Goal: Use online tool/utility: Utilize a website feature to perform a specific function

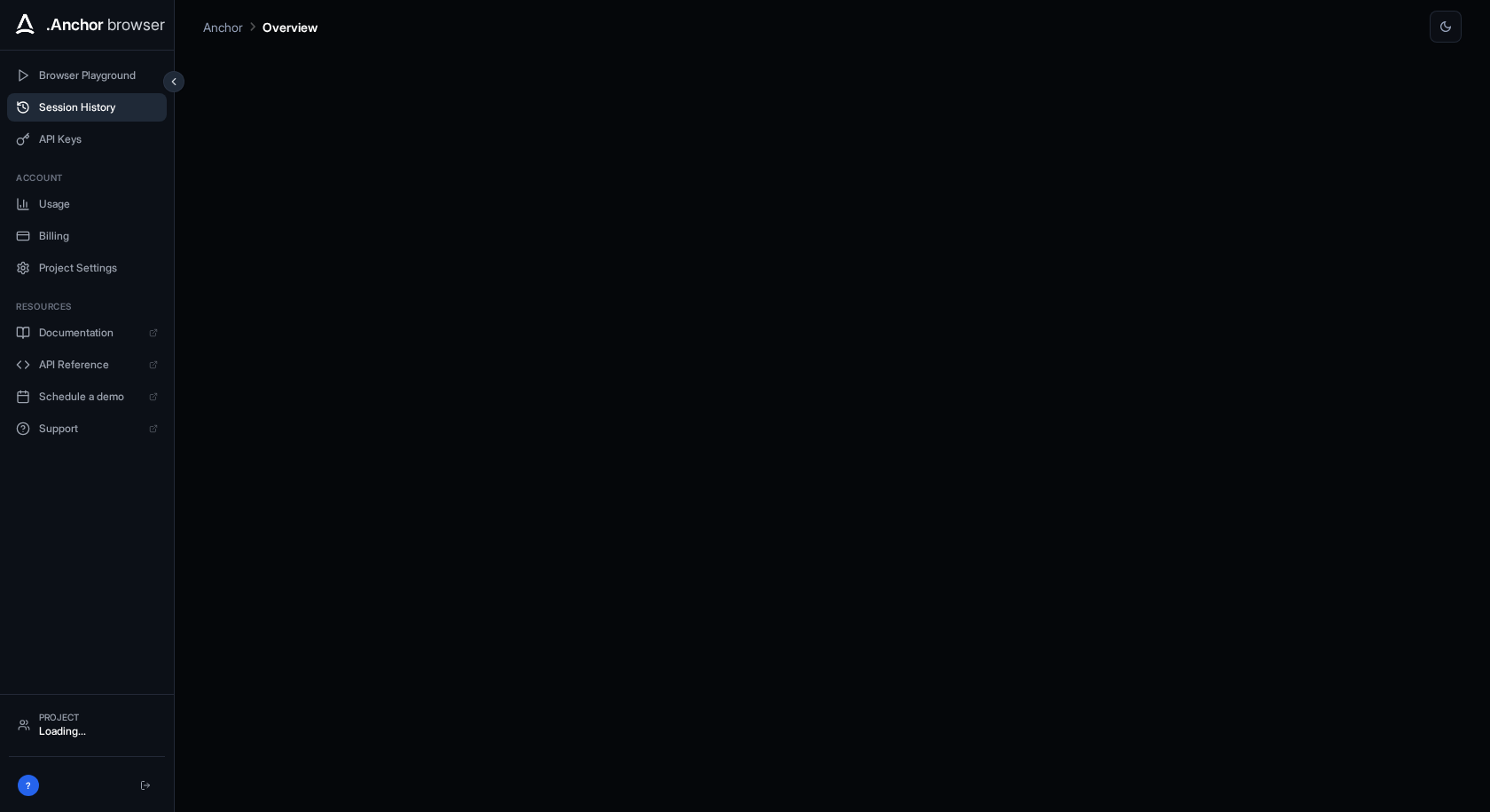
click at [95, 104] on span "Session History" at bounding box center [98, 107] width 119 height 14
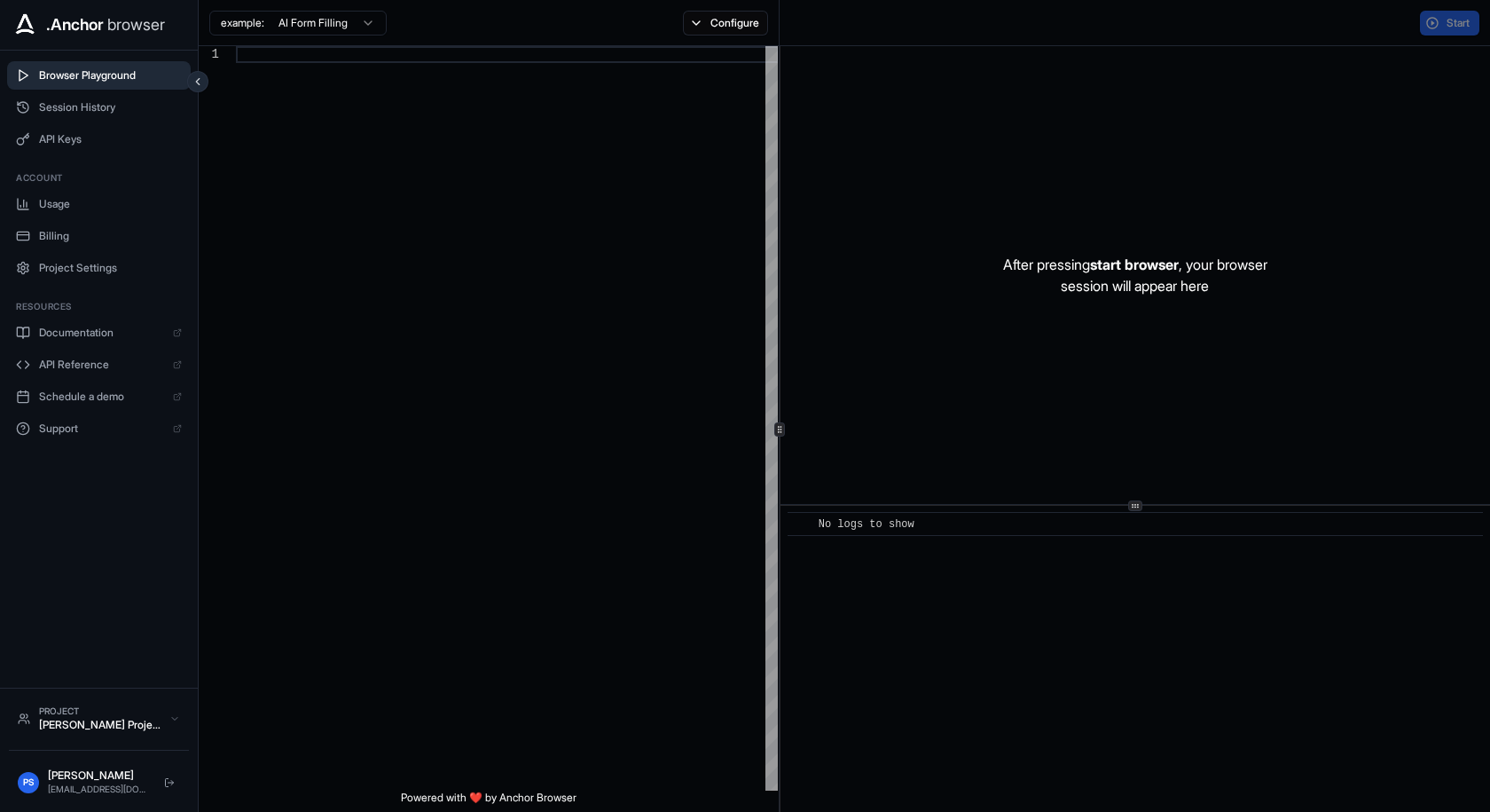
type textarea "**********"
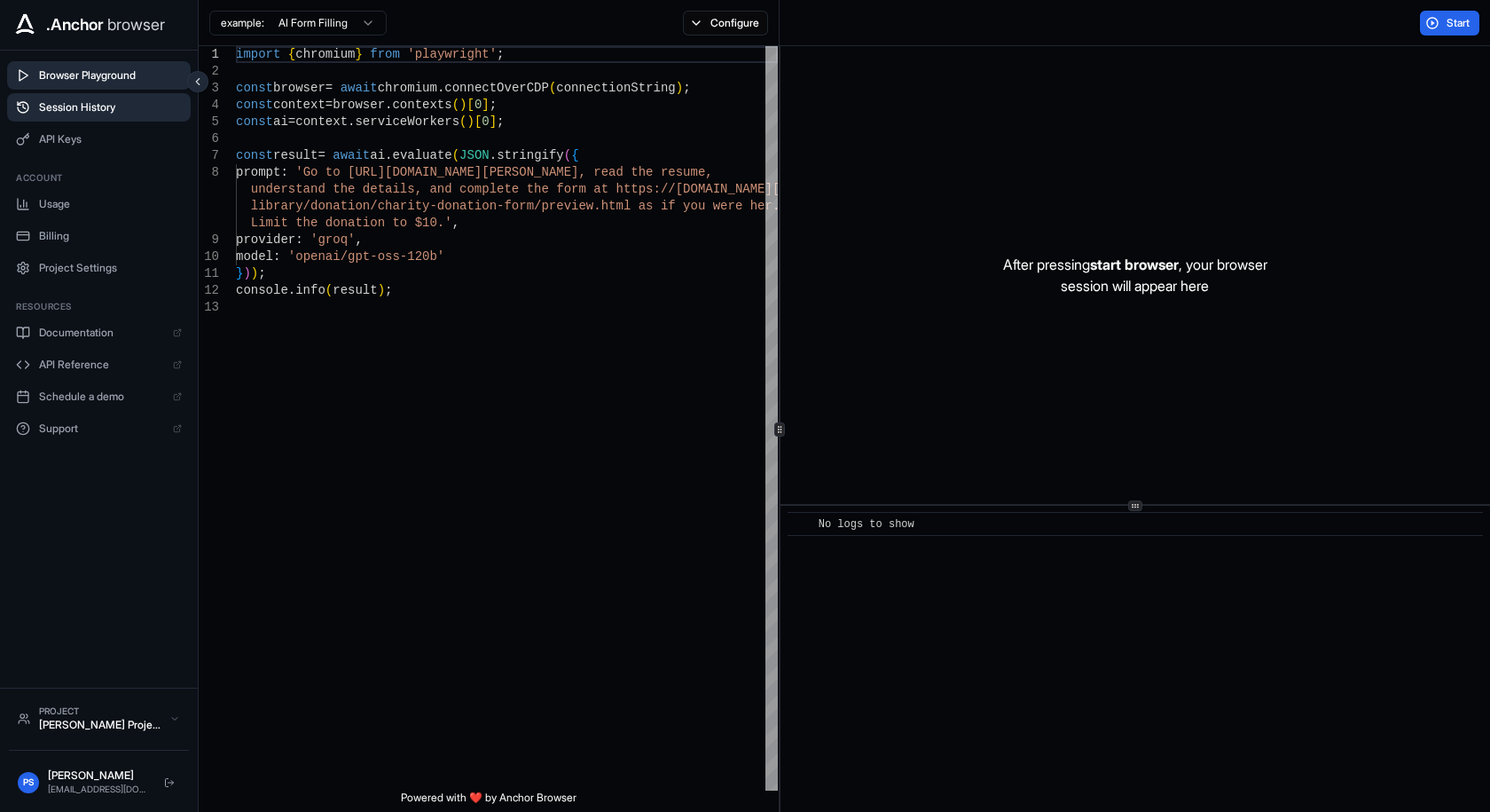
click at [97, 104] on span "Session History" at bounding box center [109, 107] width 142 height 14
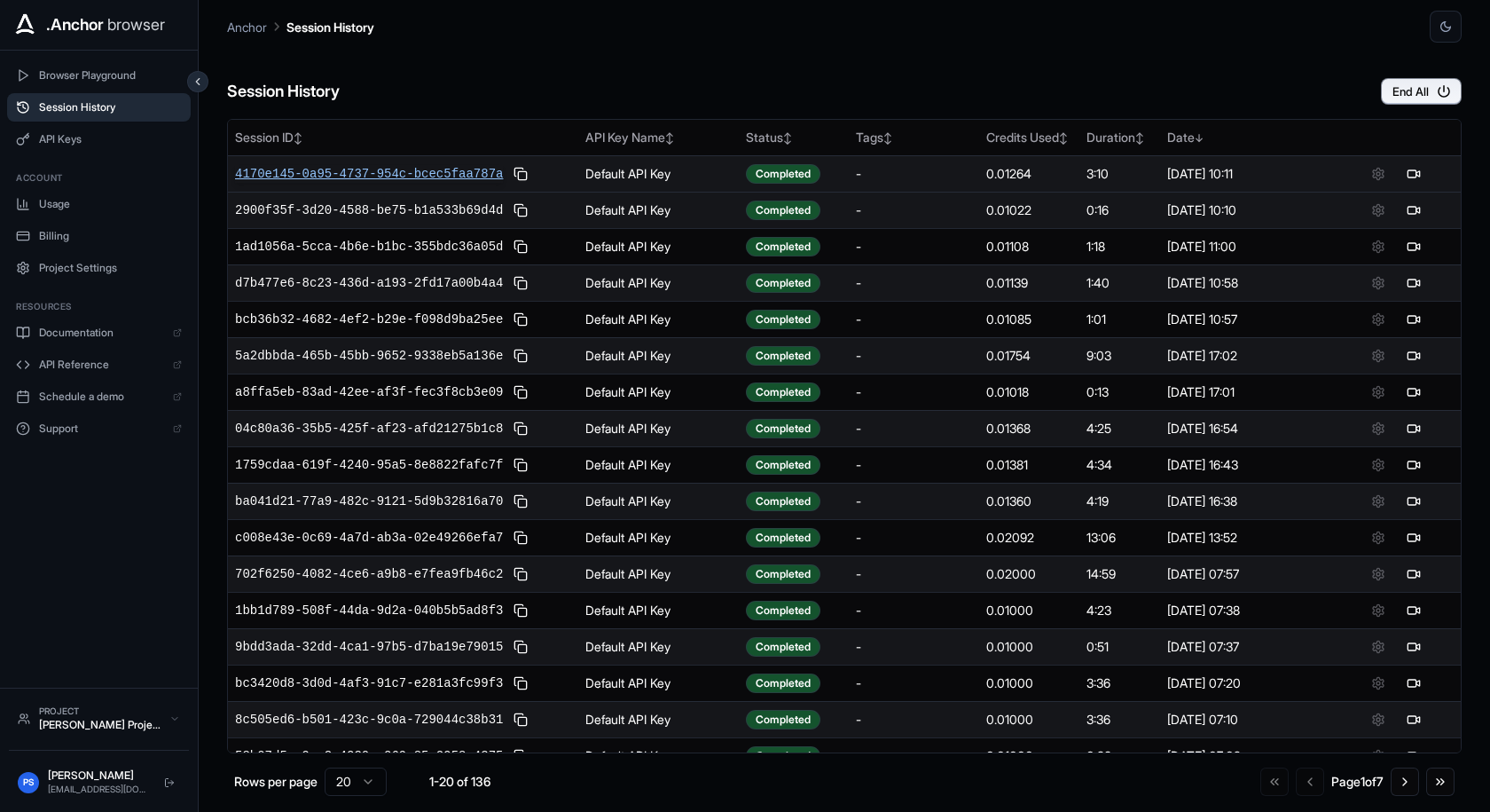
click at [427, 173] on span "4170e145-0a95-4737-954c-bcec5faa787a" at bounding box center [369, 174] width 268 height 18
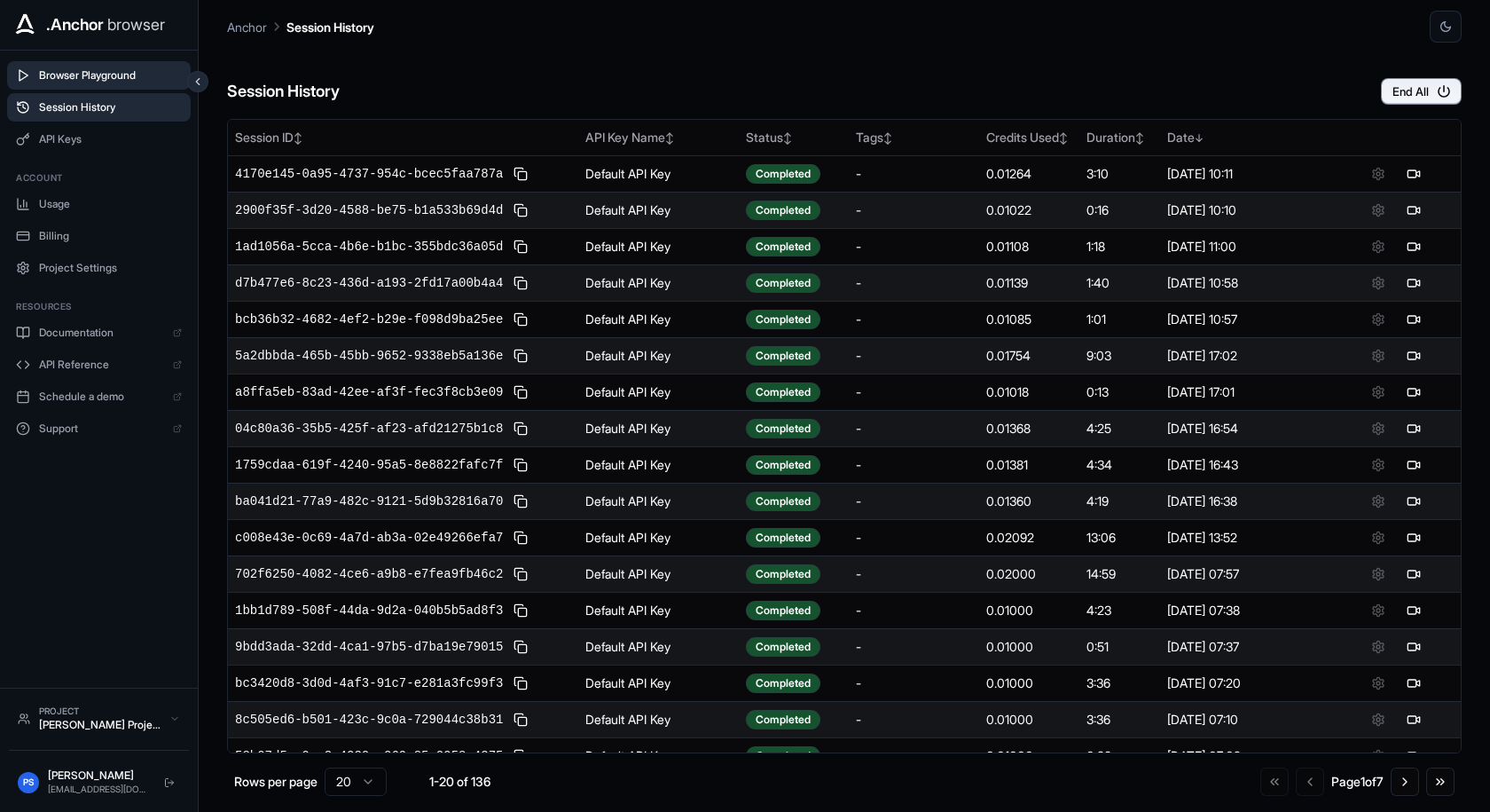
click at [59, 82] on button "Browser Playground" at bounding box center [99, 75] width 184 height 28
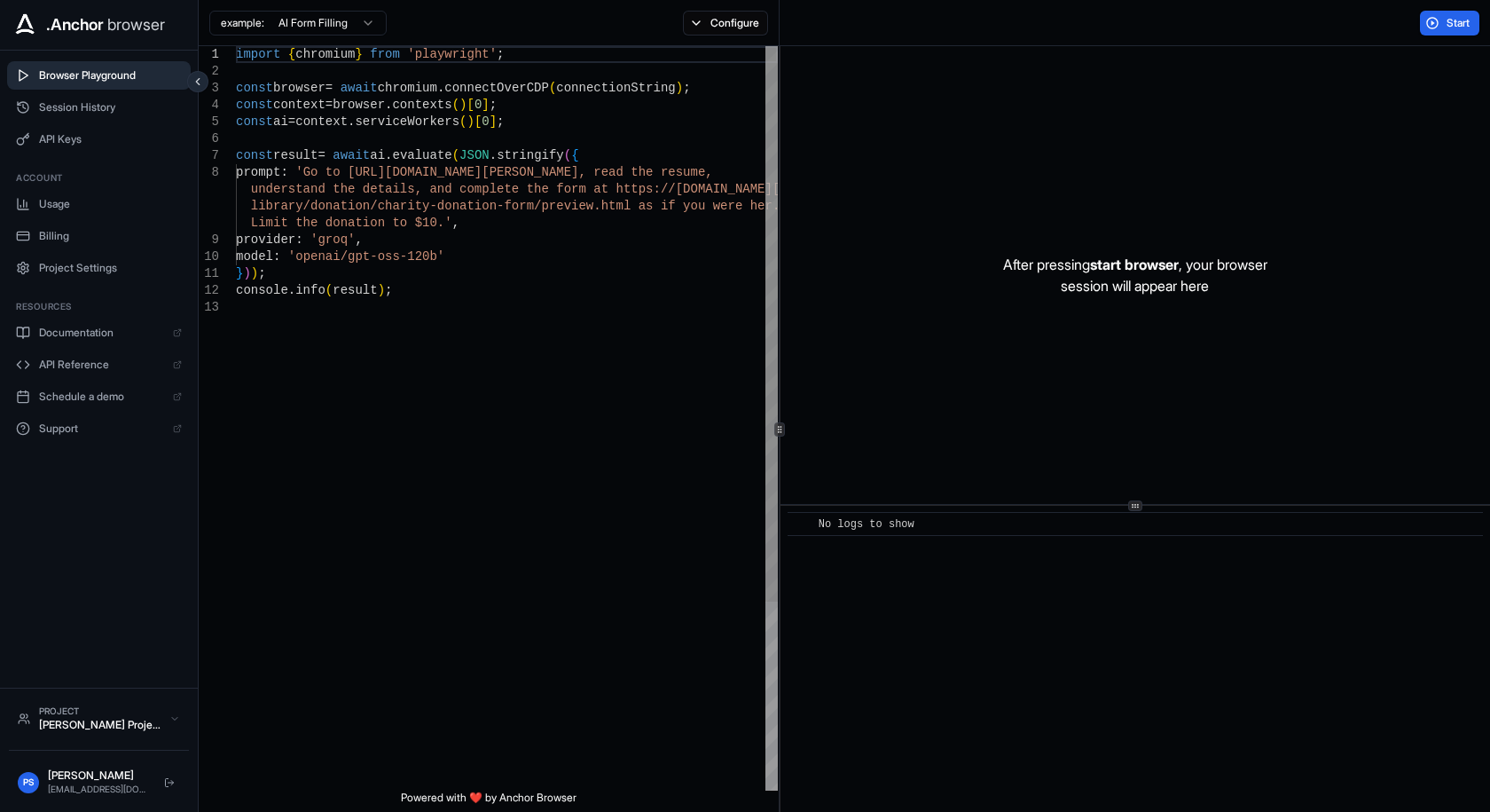
click at [440, 309] on div "import { chromium } from 'playwright' ; const browser = await chromium . connec…" at bounding box center [506, 544] width 542 height 997
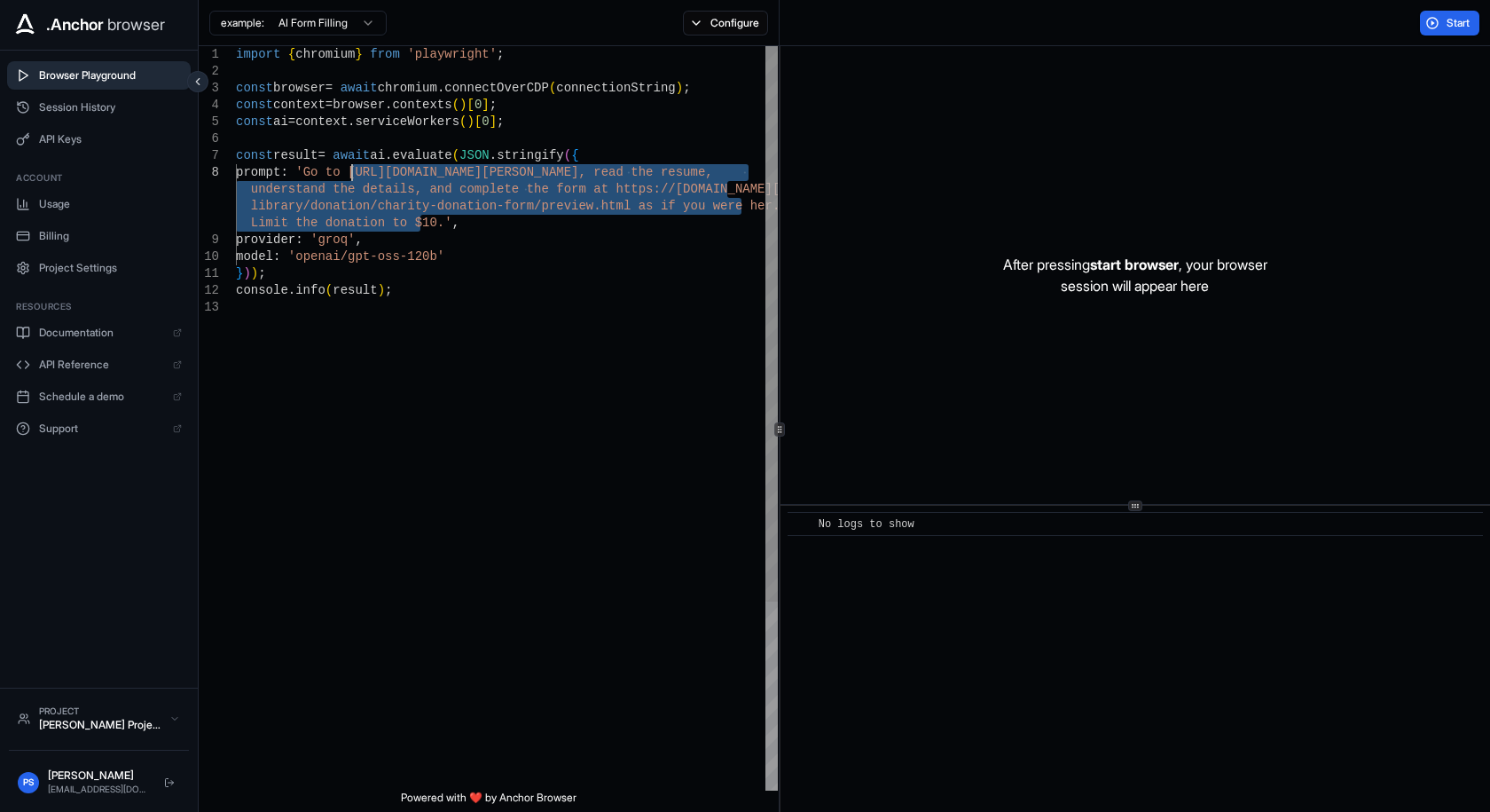
drag, startPoint x: 420, startPoint y: 224, endPoint x: 352, endPoint y: 173, distance: 85.0
click at [352, 173] on div "import { chromium } from 'playwright' ; const browser = await chromium . connec…" at bounding box center [506, 544] width 542 height 997
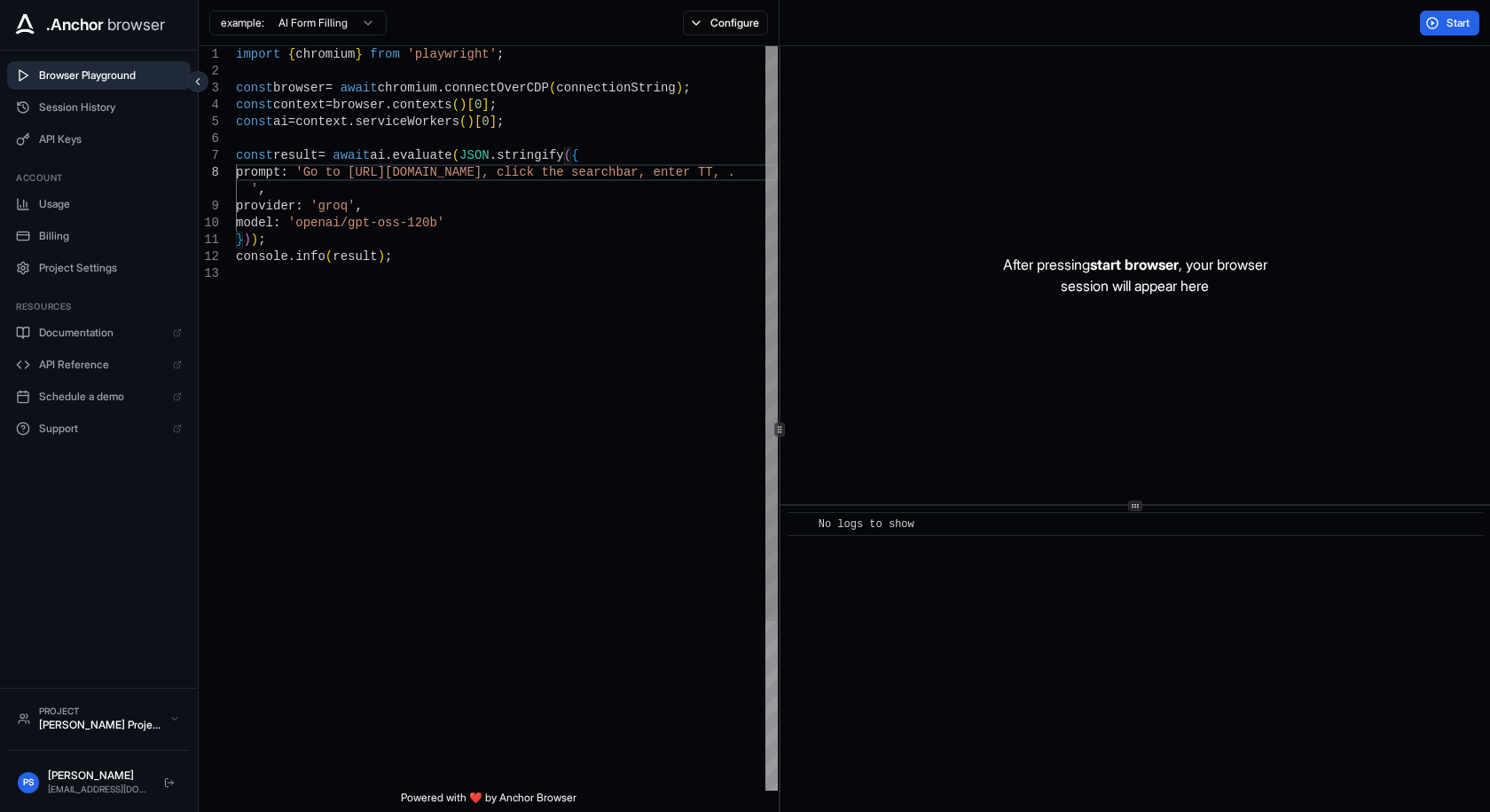
scroll to position [136, 0]
click at [505, 326] on div "import { chromium } from 'playwright' ; const browser = await chromium . connec…" at bounding box center [506, 528] width 542 height 964
type textarea "**********"
click at [1457, 23] on span "Start" at bounding box center [1459, 23] width 25 height 14
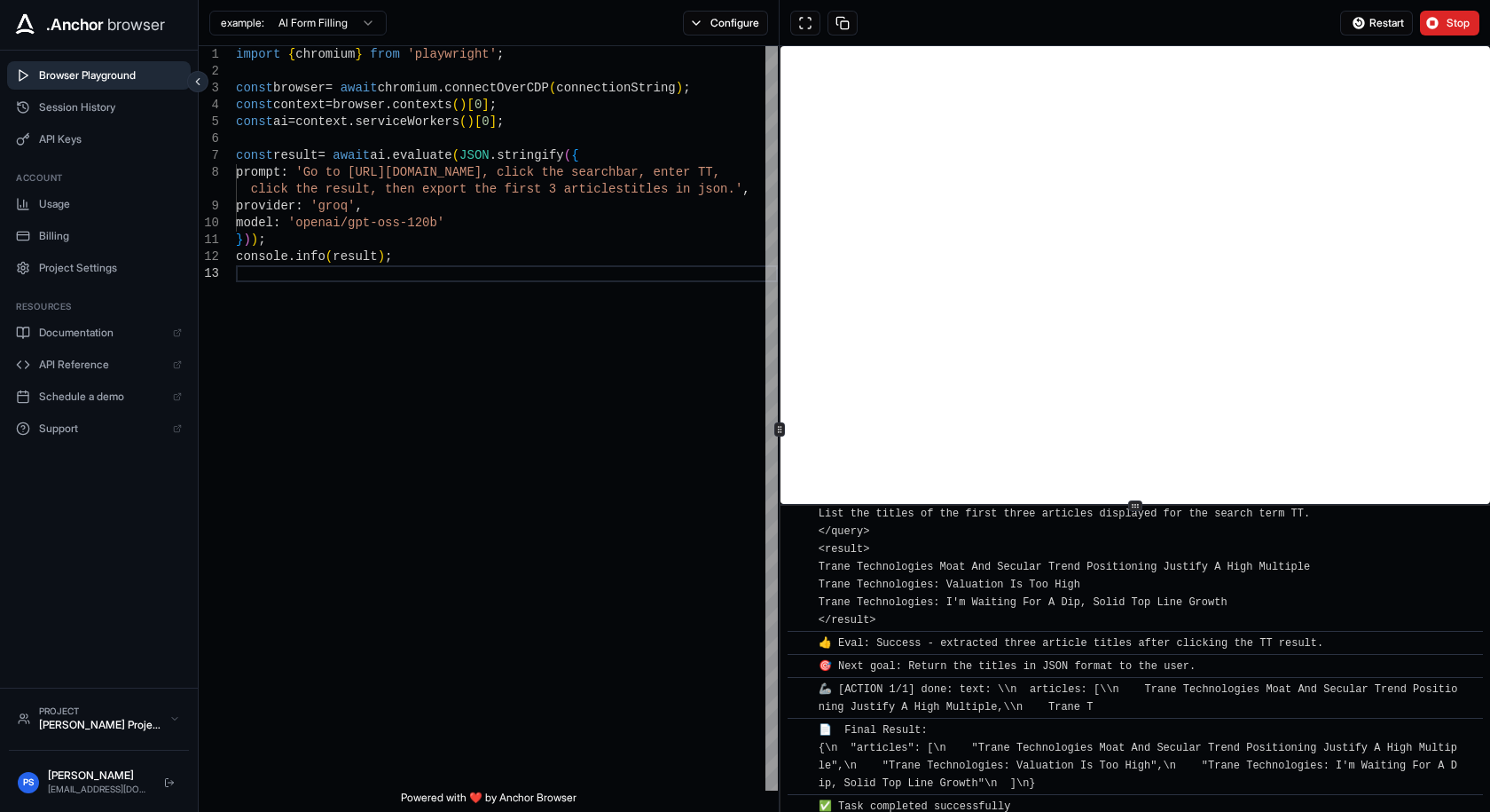
scroll to position [897, 0]
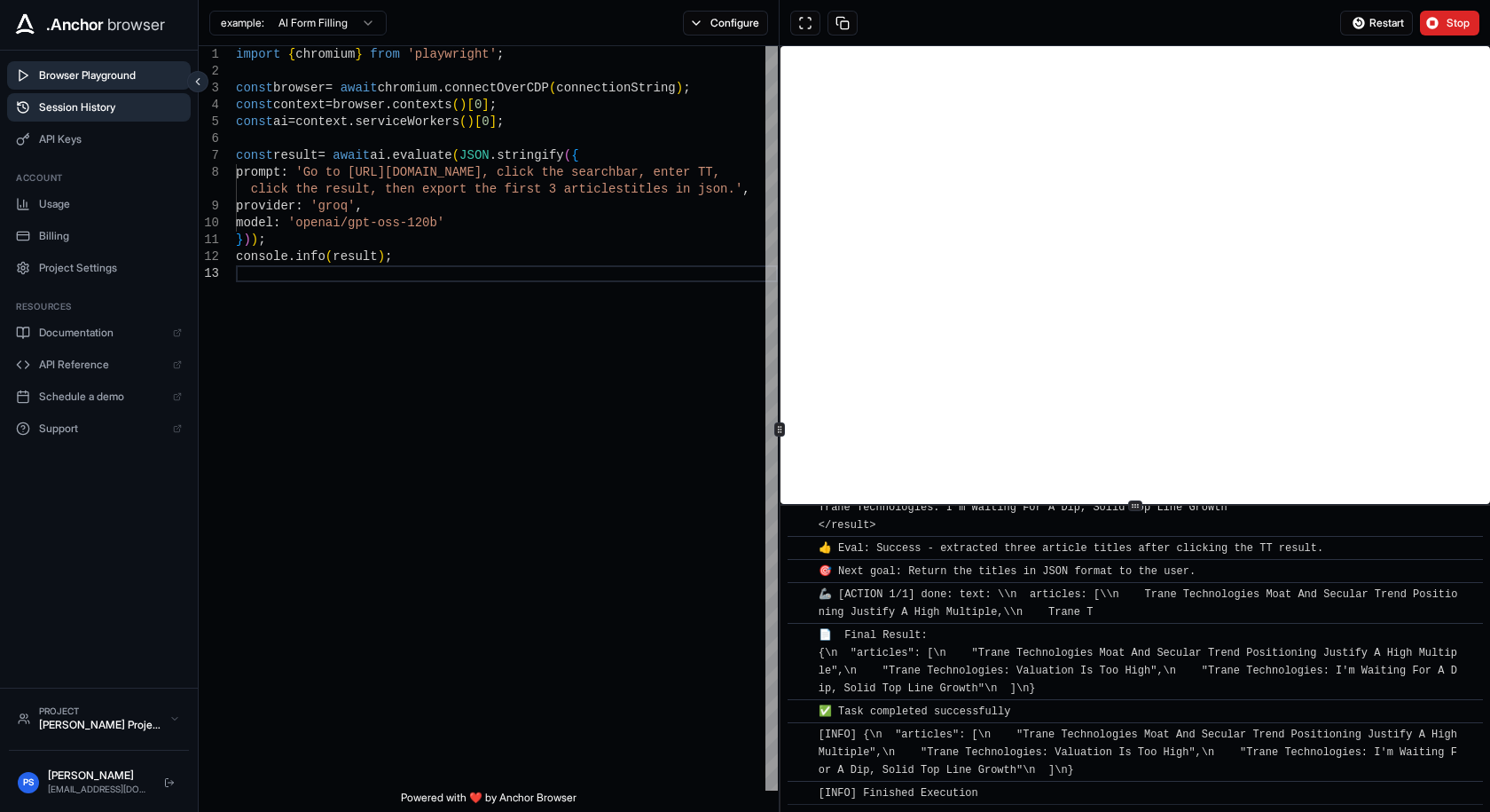
click at [100, 110] on span "Session History" at bounding box center [109, 107] width 142 height 14
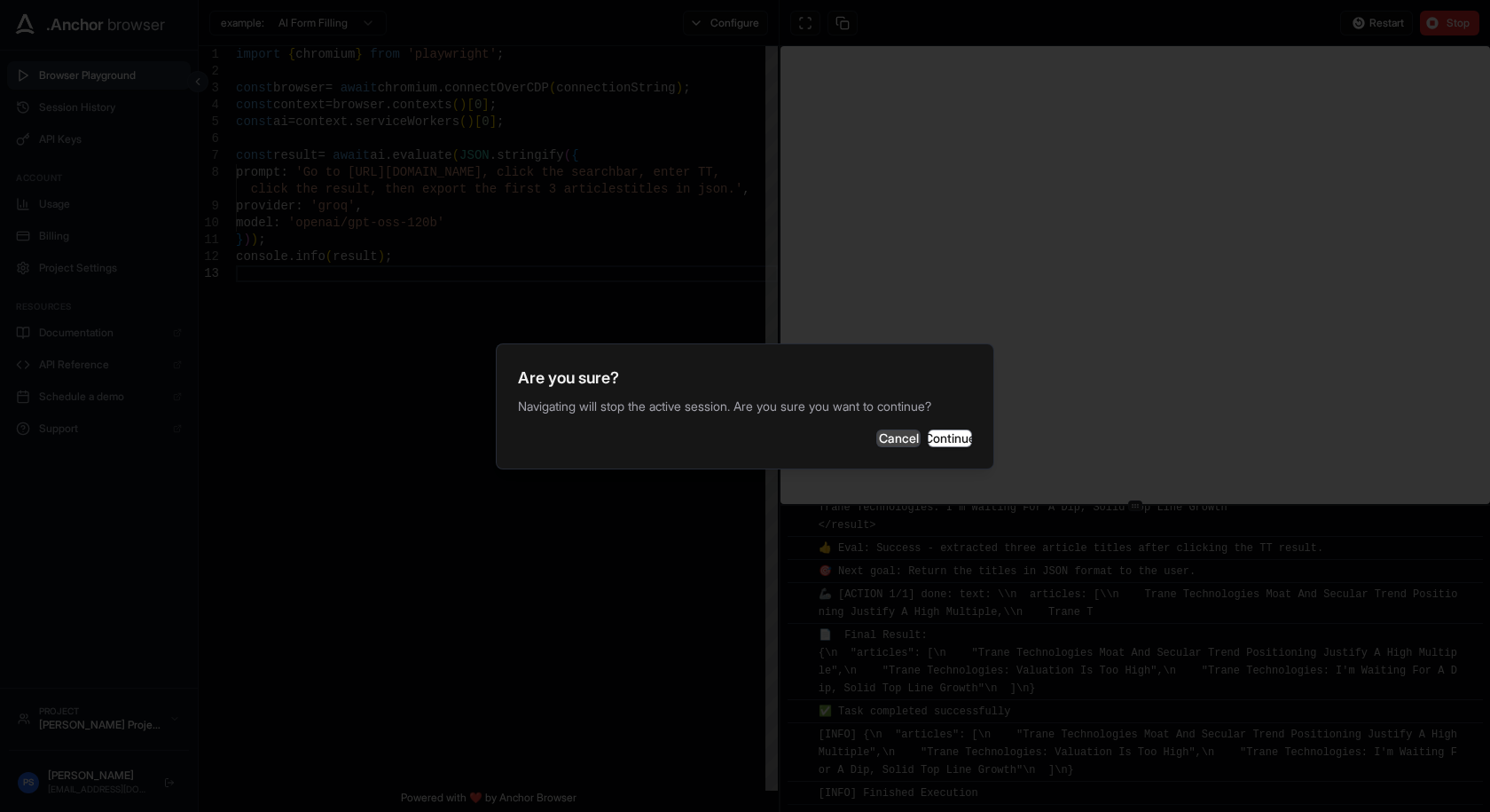
click at [876, 443] on button "Cancel" at bounding box center [898, 438] width 44 height 18
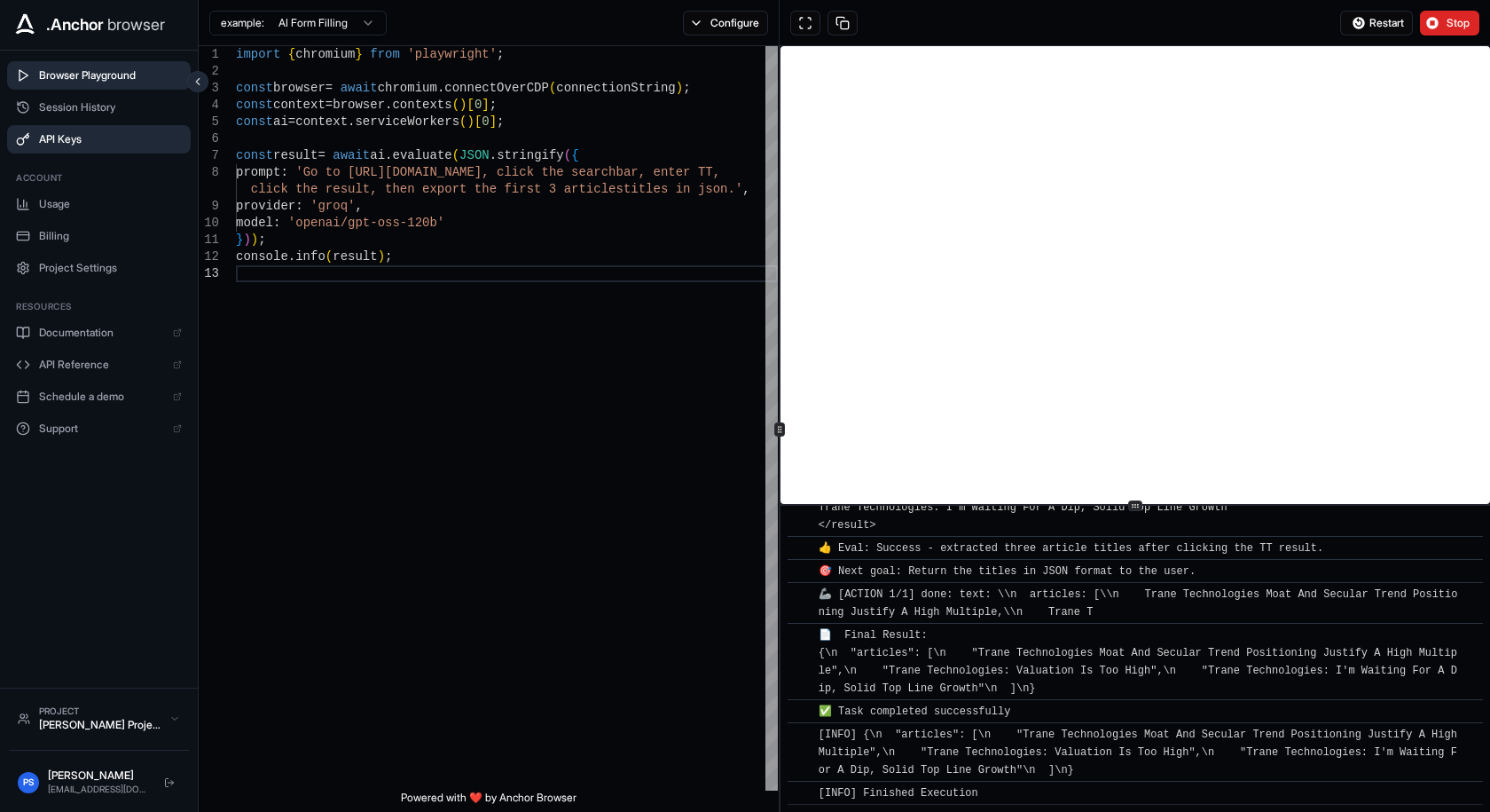
click at [91, 146] on button "API Keys" at bounding box center [99, 140] width 184 height 28
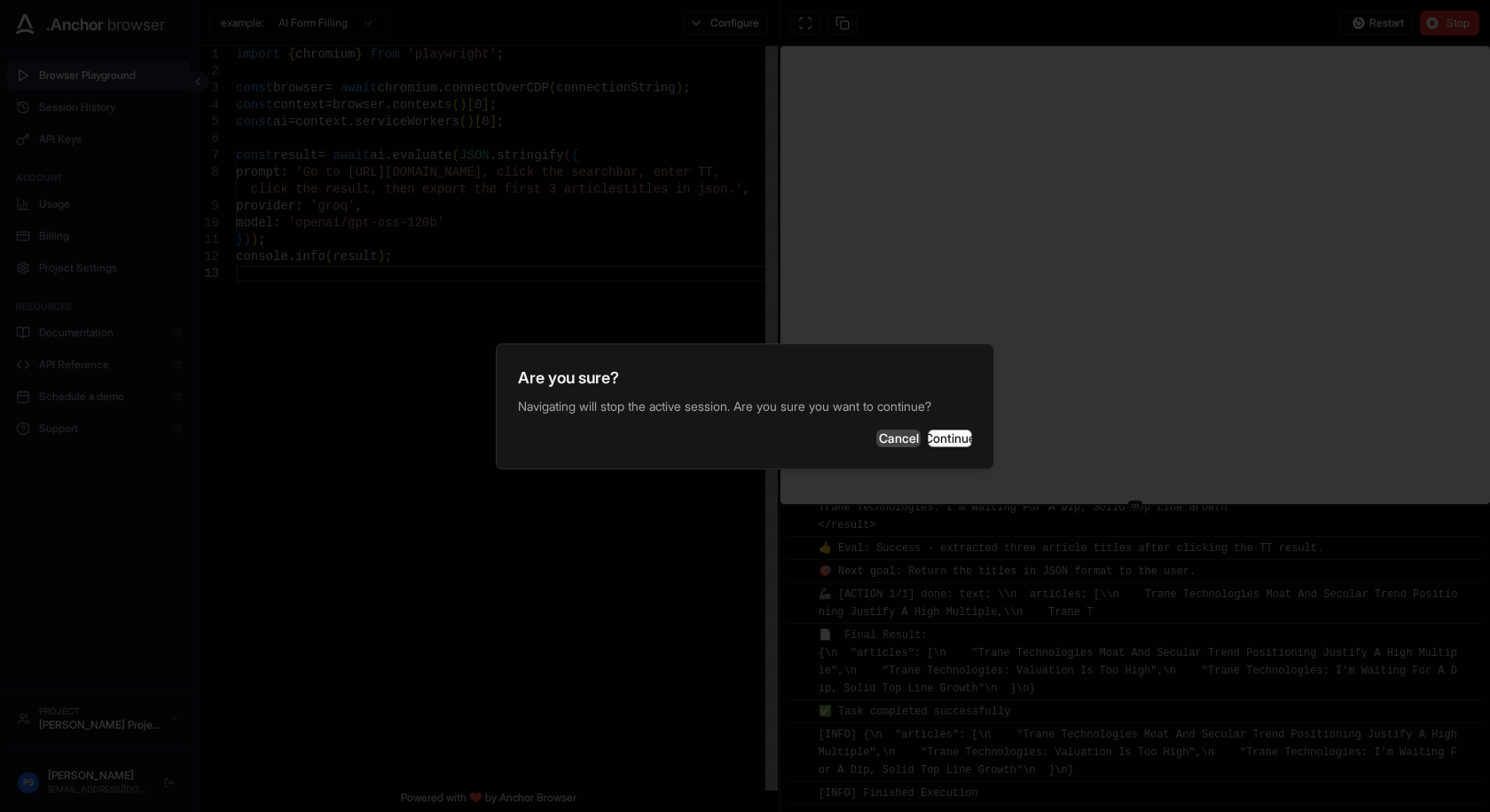
click at [876, 429] on button "Cancel" at bounding box center [898, 438] width 44 height 18
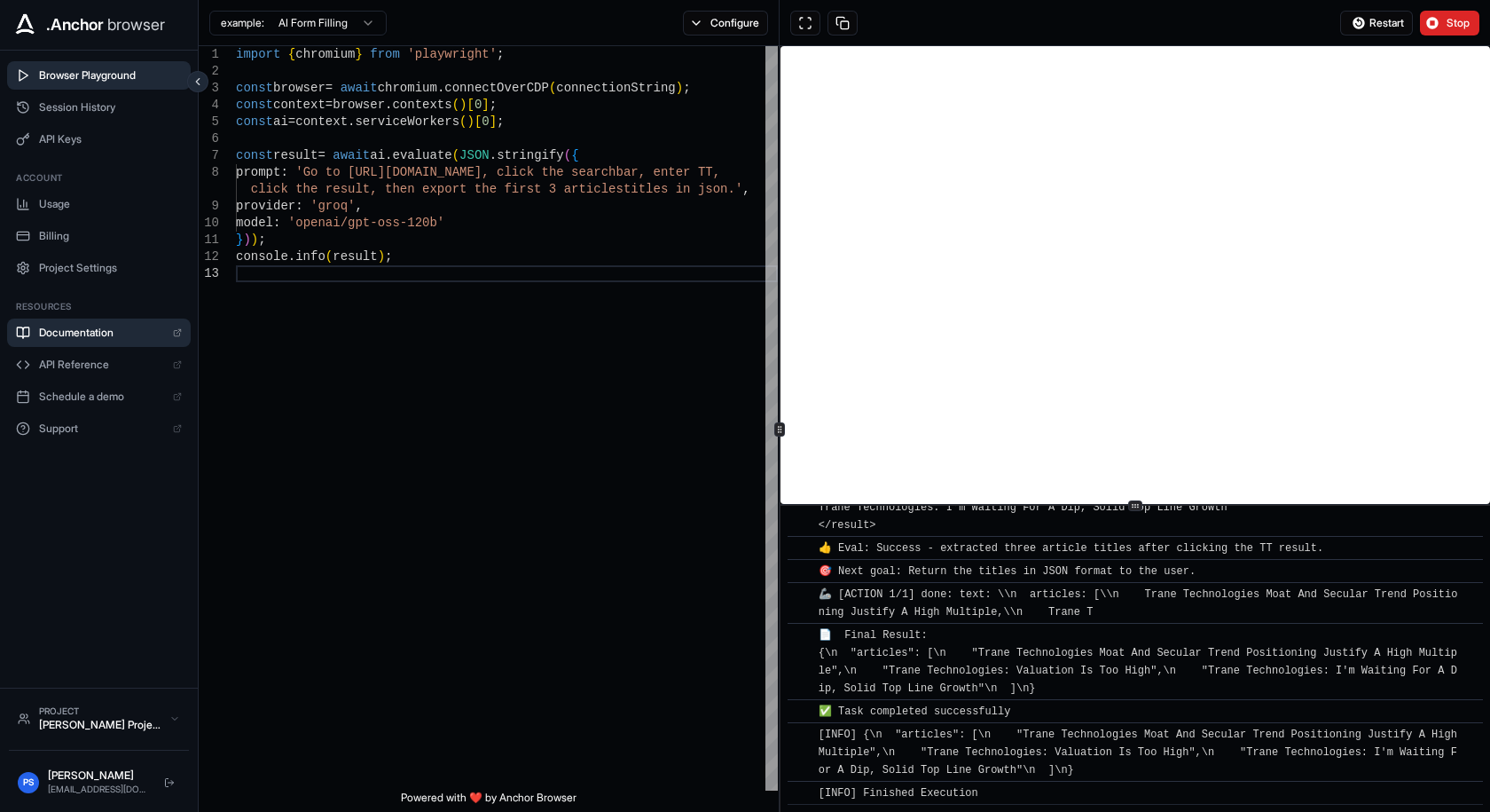
click at [89, 333] on span "Documentation" at bounding box center [101, 332] width 125 height 14
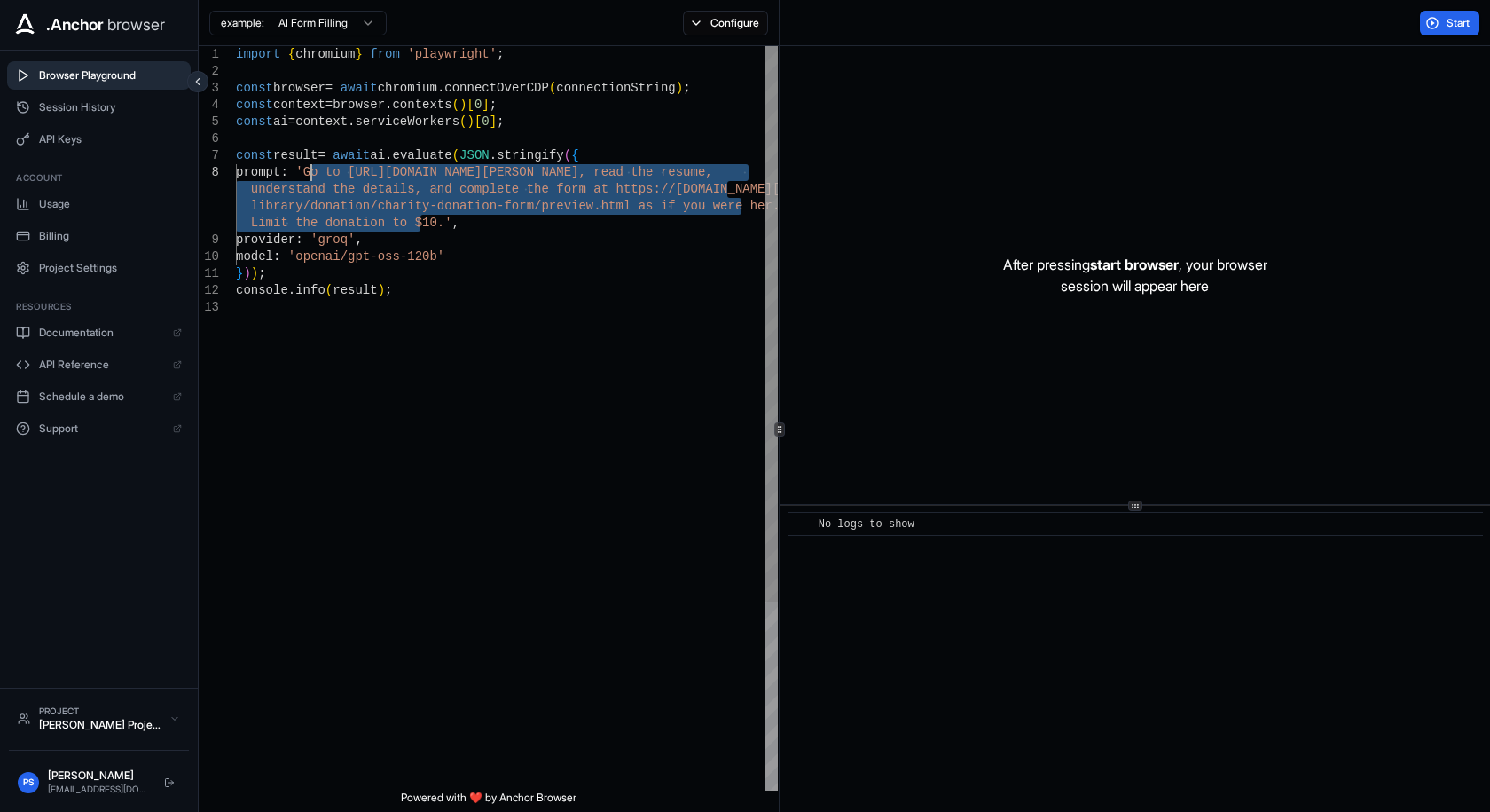
drag, startPoint x: 421, startPoint y: 222, endPoint x: 310, endPoint y: 174, distance: 120.9
click at [310, 174] on div "import { chromium } from 'playwright' ; const browser = await chromium . connec…" at bounding box center [506, 544] width 542 height 997
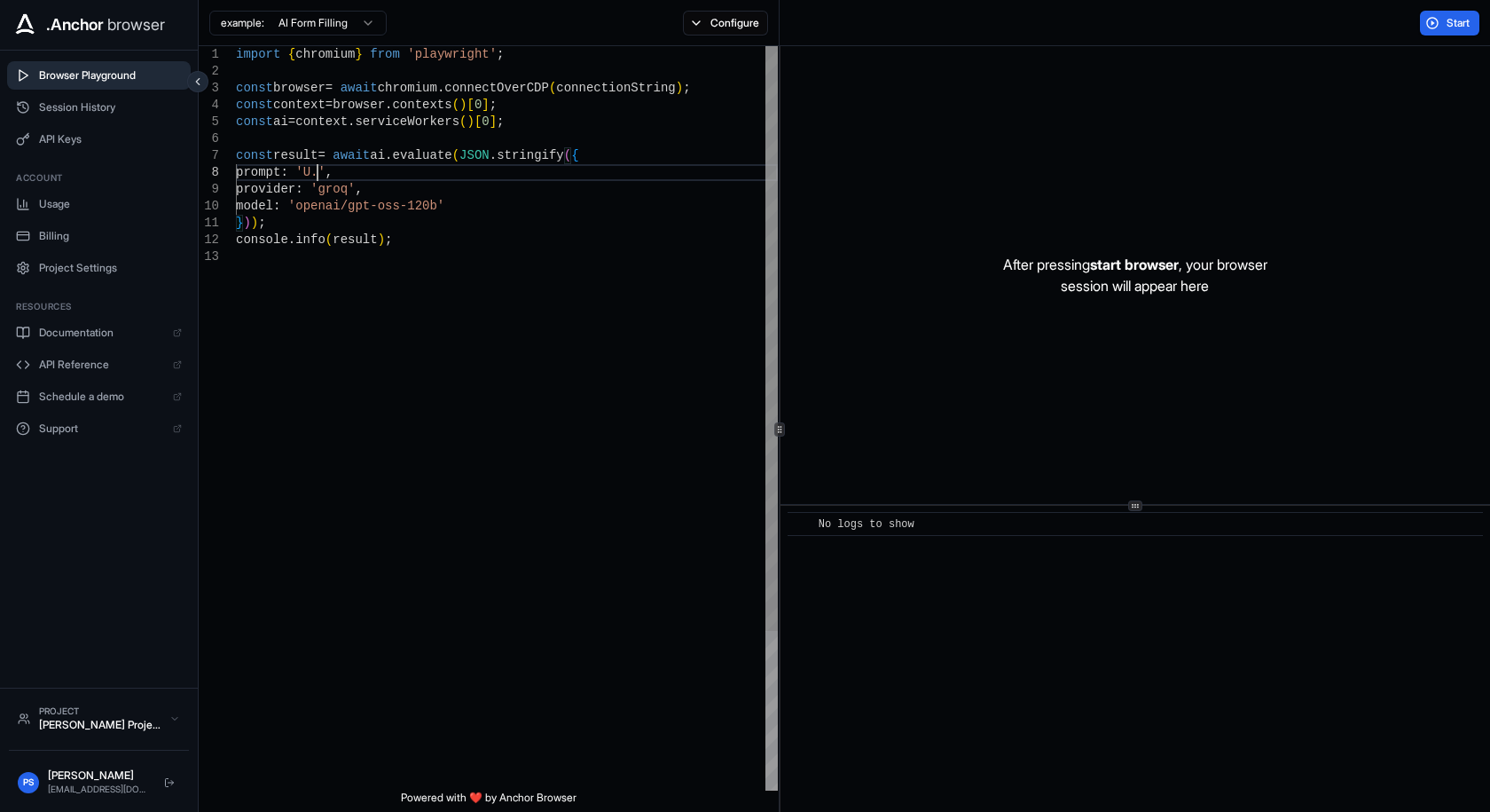
scroll to position [119, 0]
type textarea "**********"
click at [1447, 28] on span "Start" at bounding box center [1459, 23] width 25 height 14
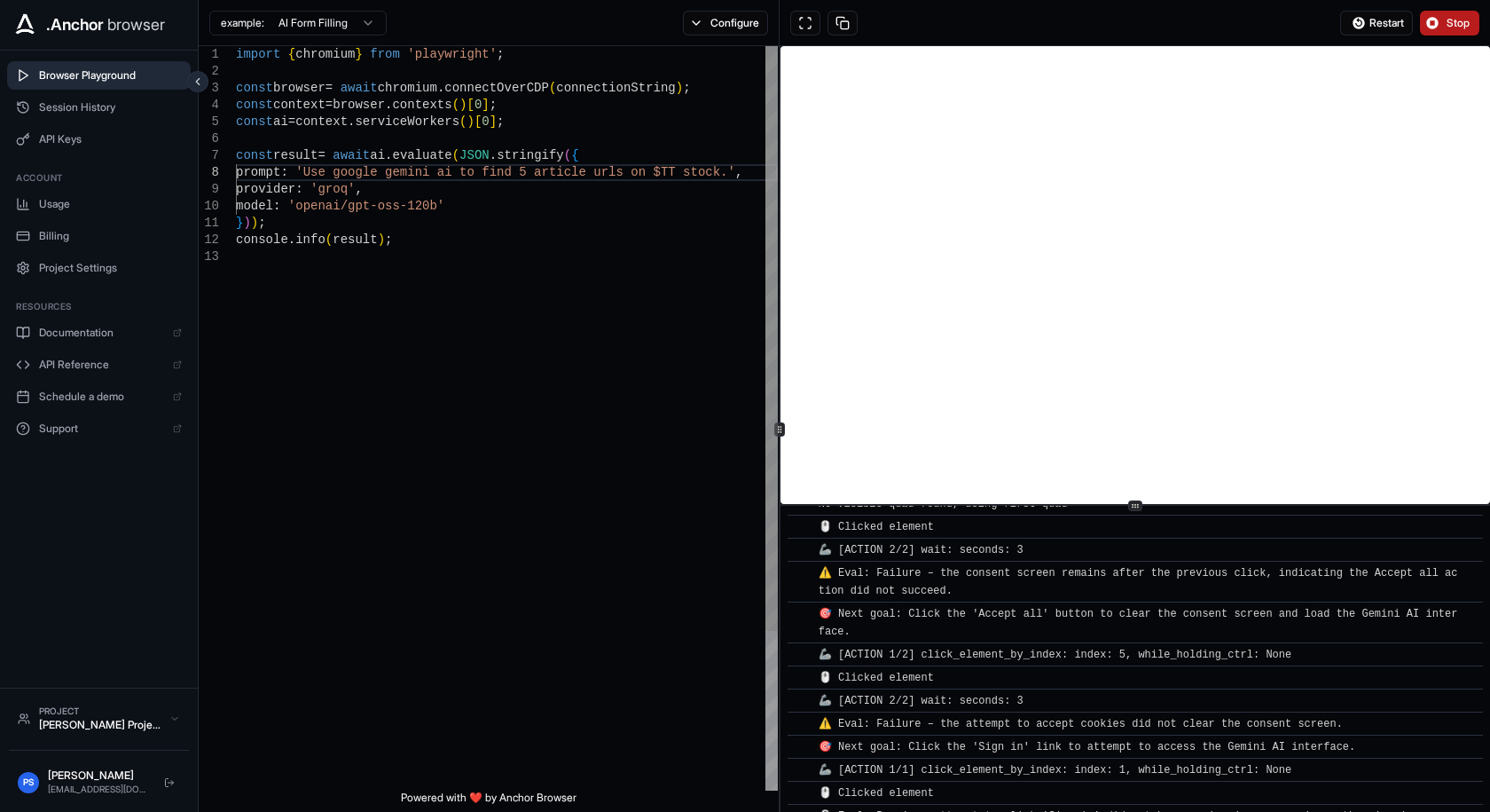
scroll to position [565, 0]
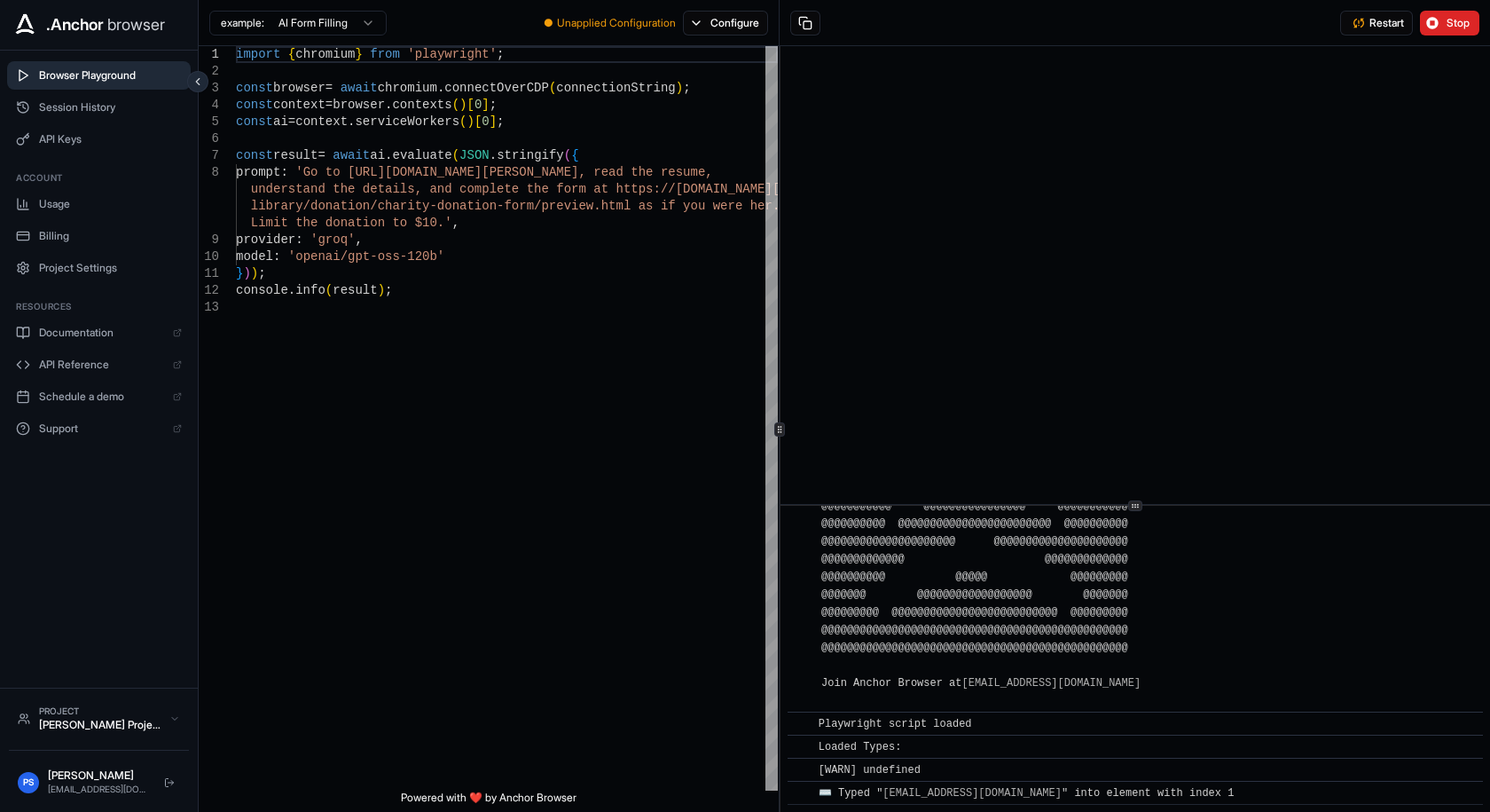
scroll to position [1165, 0]
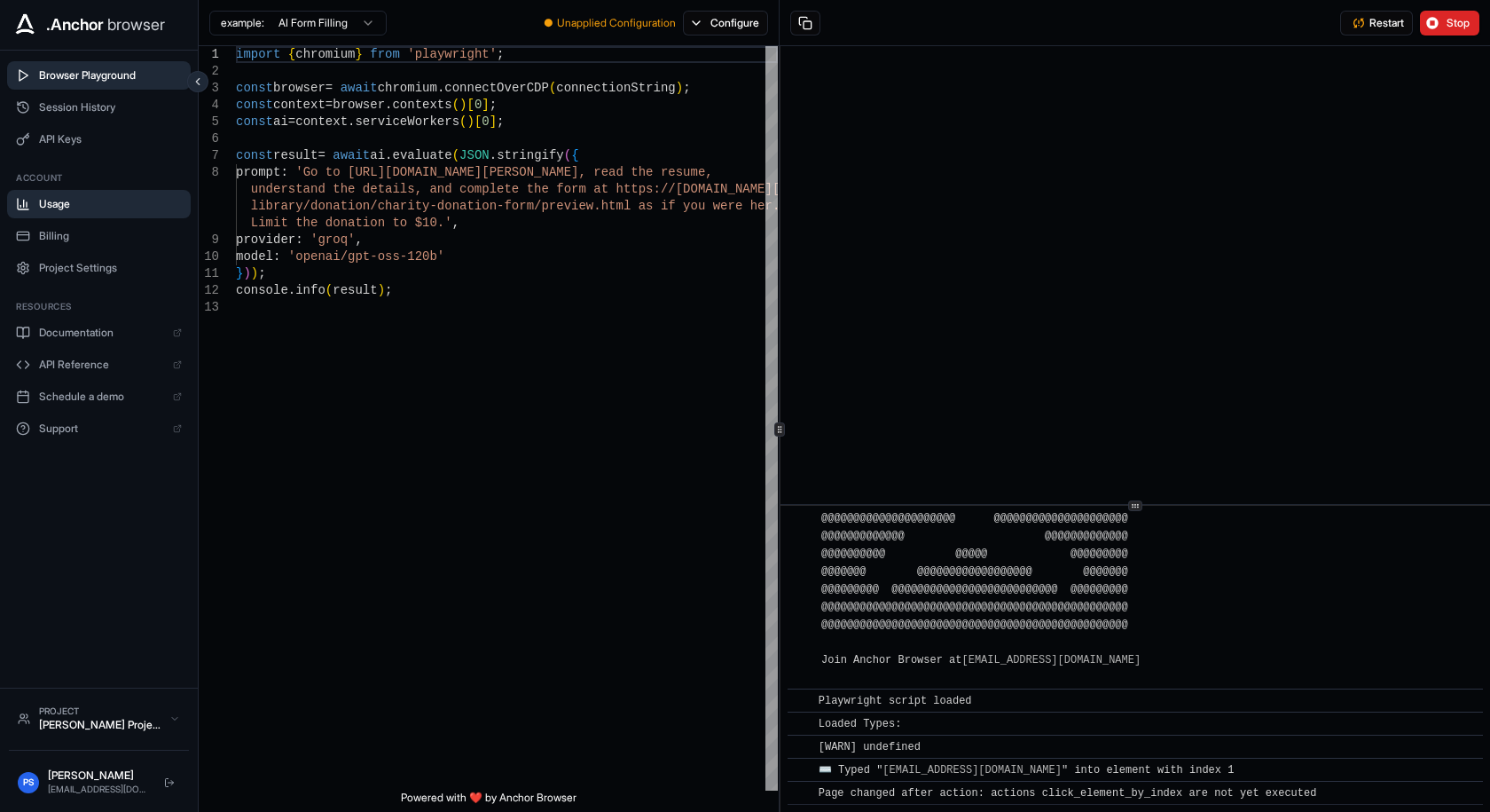
click at [89, 202] on span "Usage" at bounding box center [109, 204] width 142 height 14
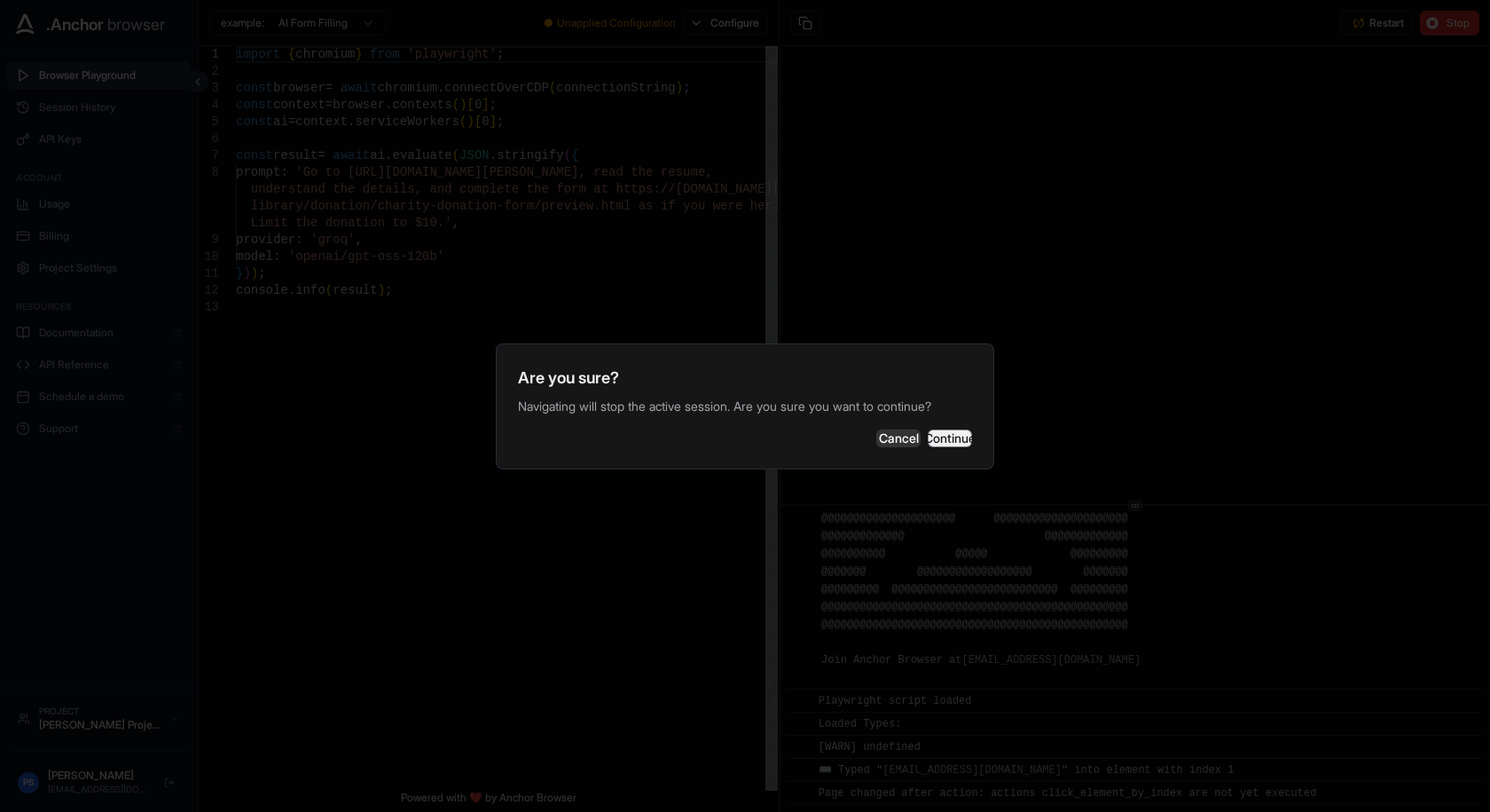
click at [934, 429] on button "Continue" at bounding box center [950, 438] width 44 height 18
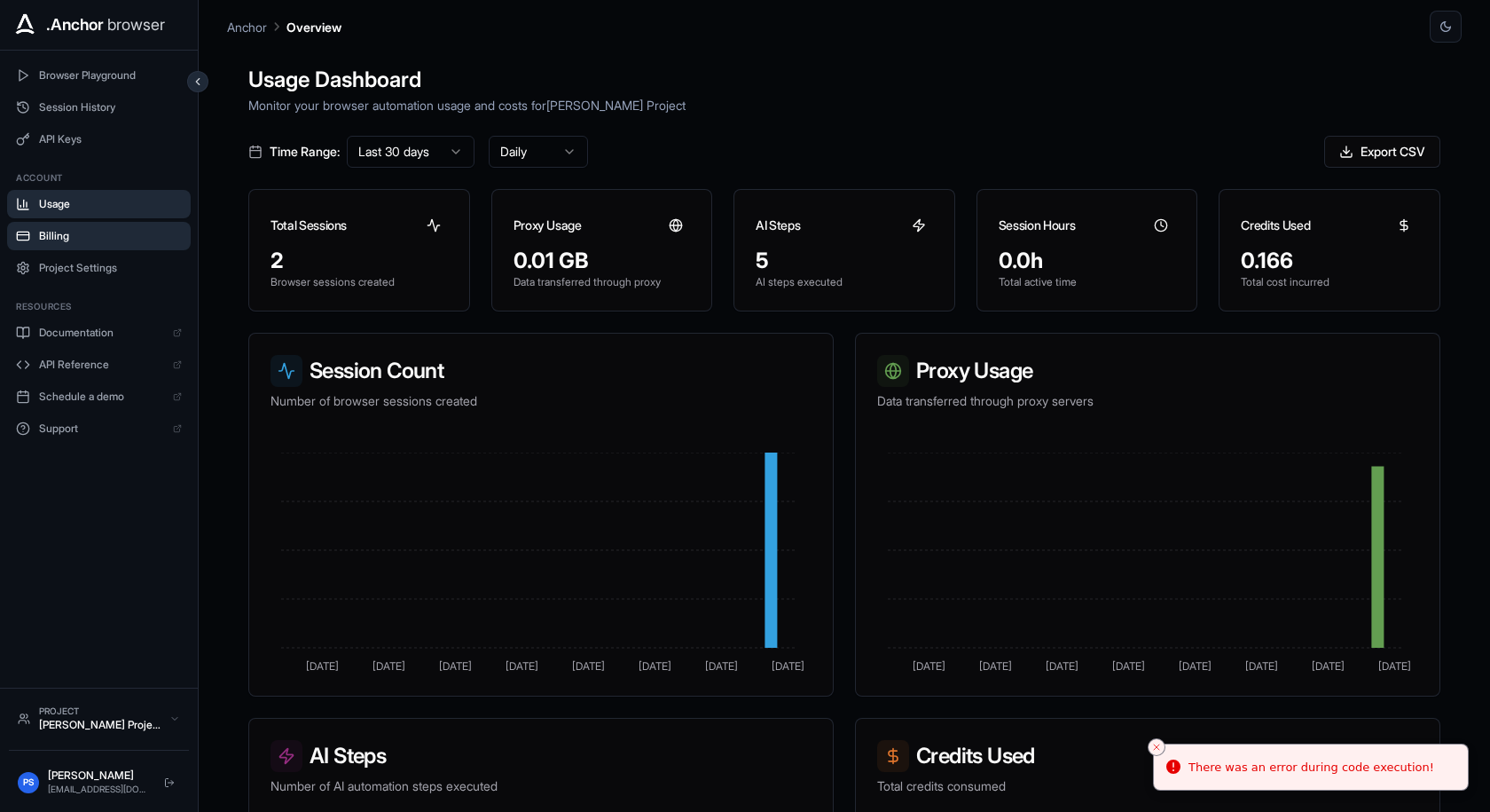
click at [99, 226] on button "Billing" at bounding box center [99, 236] width 184 height 28
